Goal: Transaction & Acquisition: Obtain resource

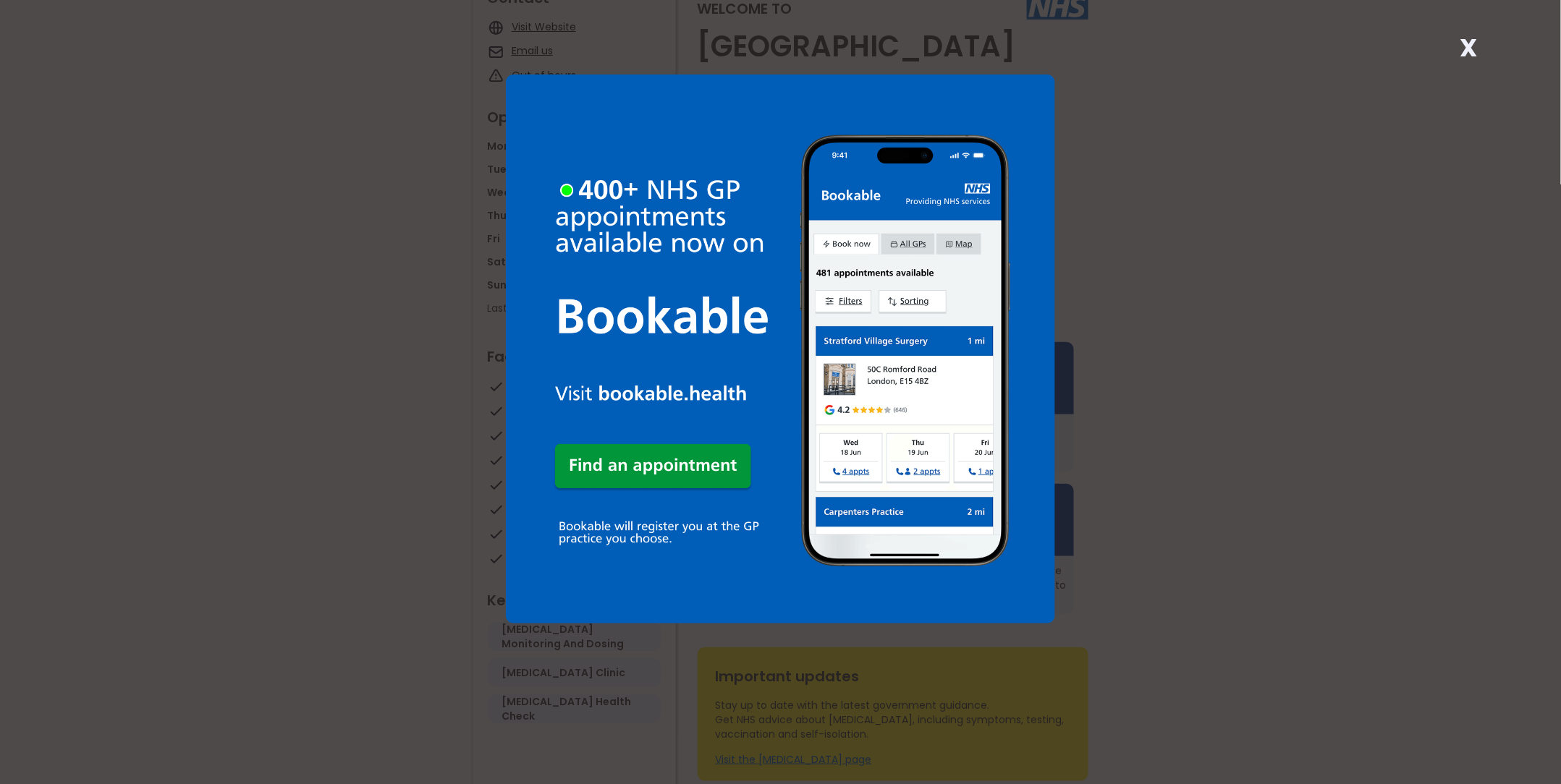
scroll to position [170, 0]
click at [967, 386] on img at bounding box center [781, 349] width 549 height 549
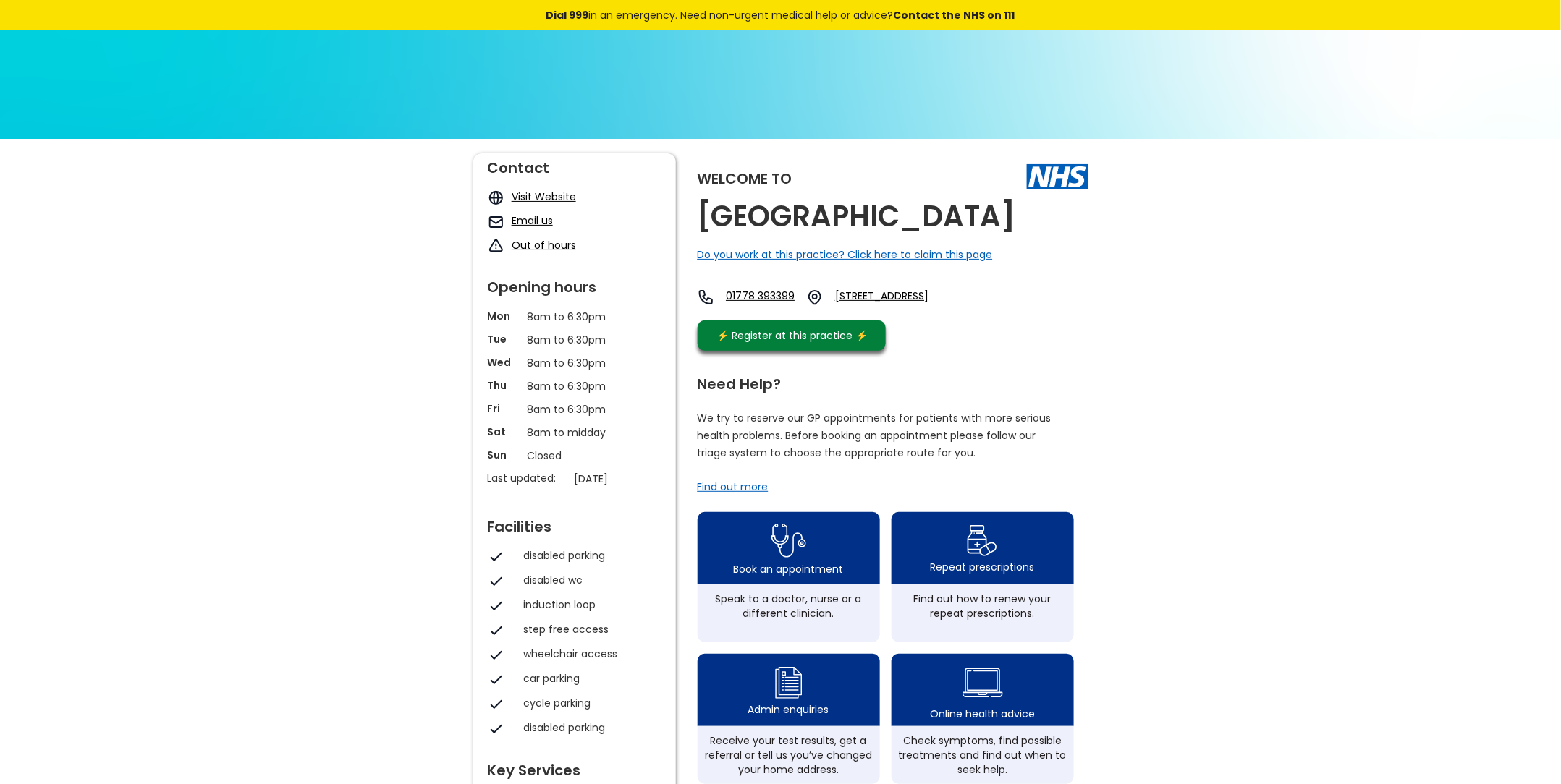
scroll to position [170, 0]
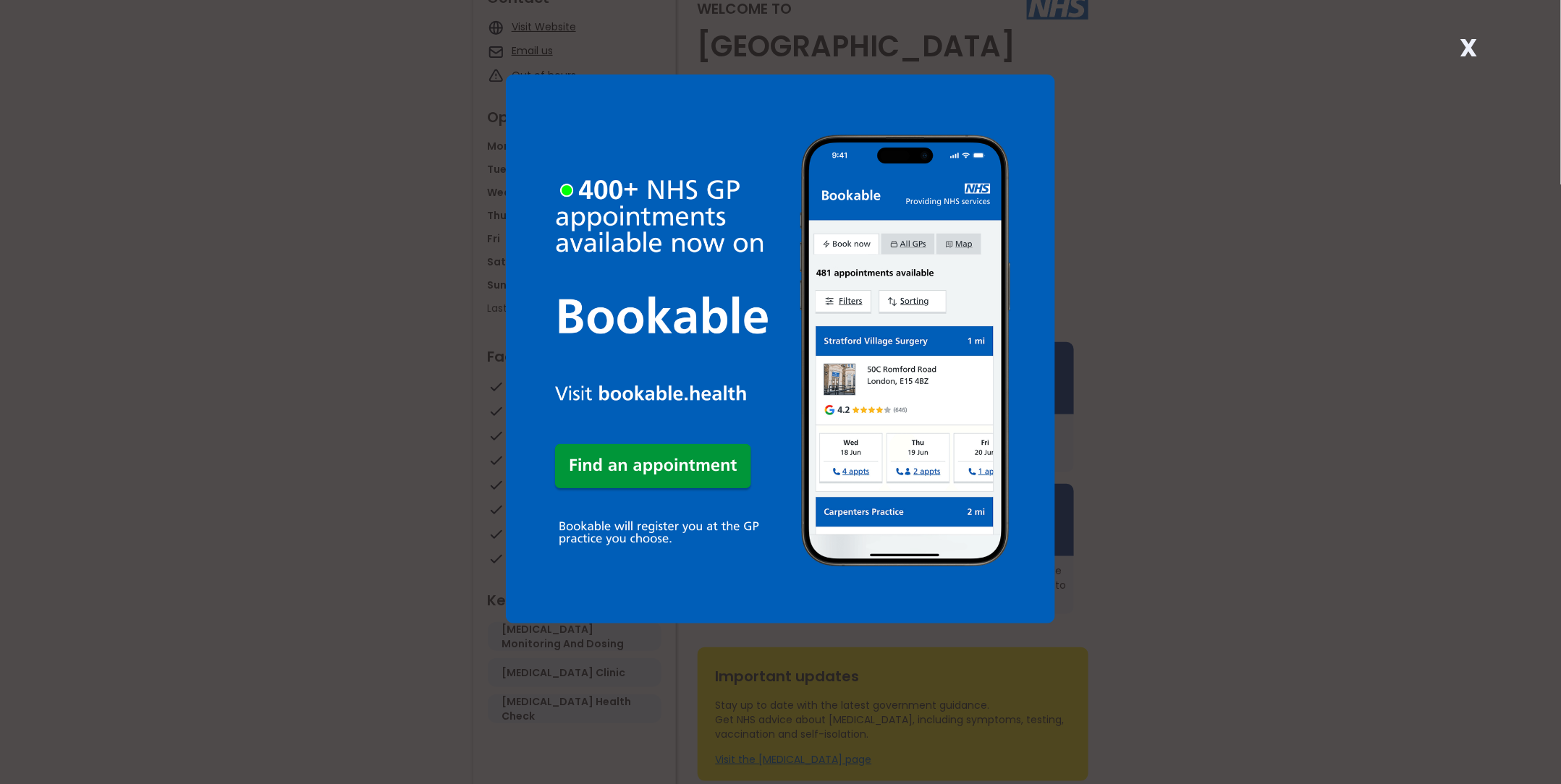
click at [275, 343] on div "X" at bounding box center [780, 392] width 1561 height 784
click at [1470, 46] on strong "X" at bounding box center [1469, 48] width 18 height 34
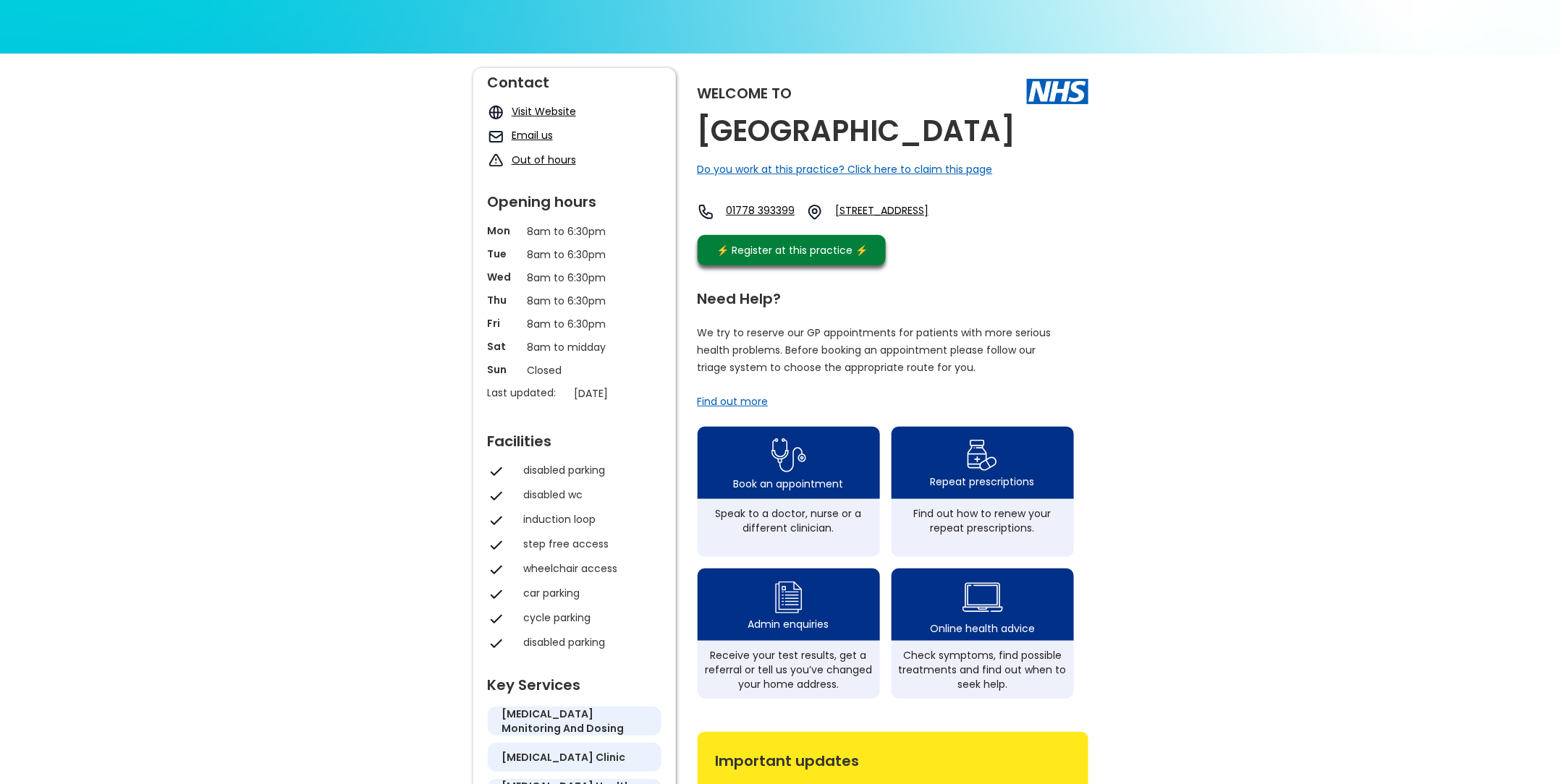
scroll to position [84, 0]
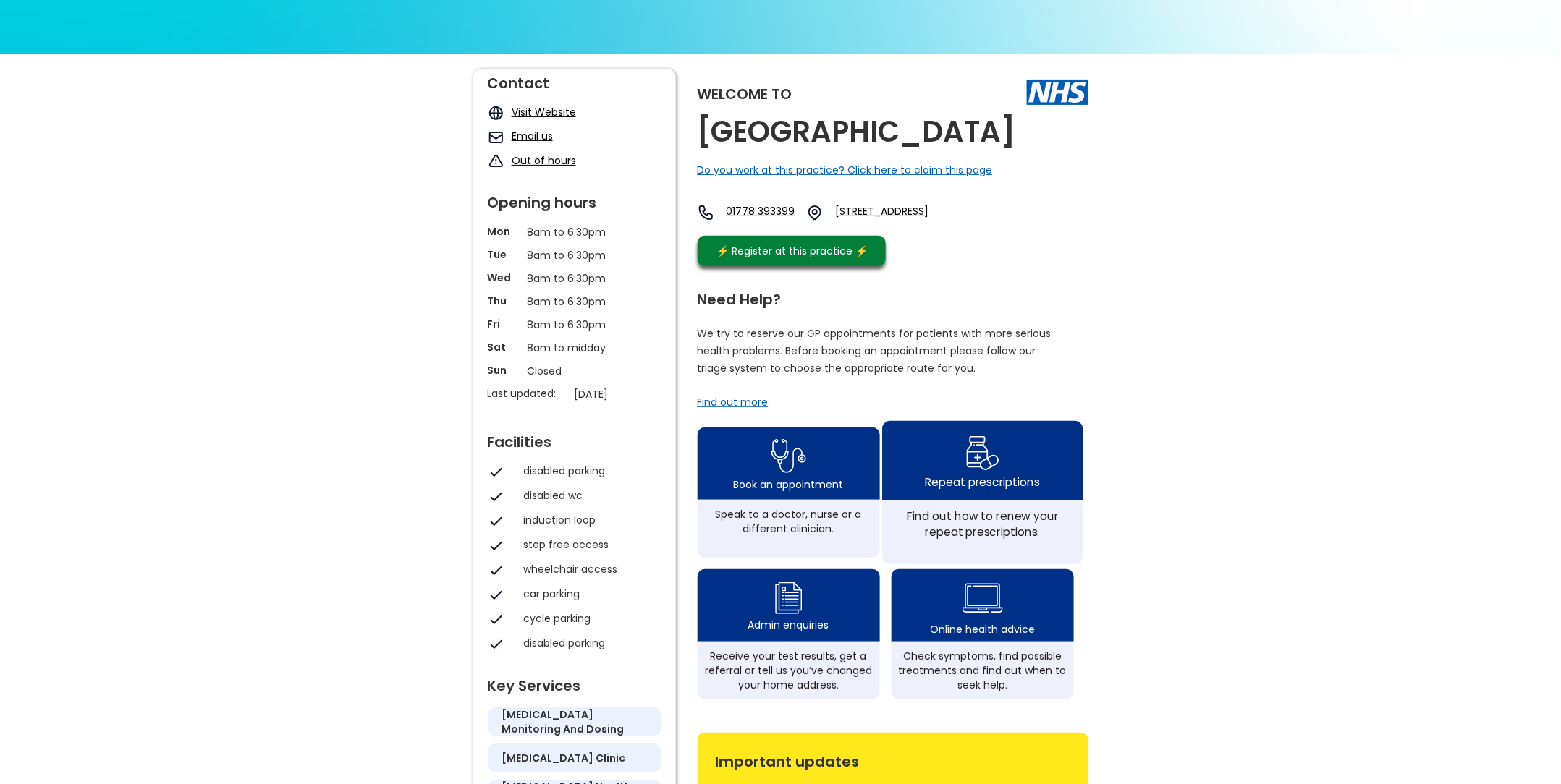
click at [973, 490] on div "Repeat prescriptions" at bounding box center [983, 482] width 114 height 16
